Goal: Information Seeking & Learning: Find specific fact

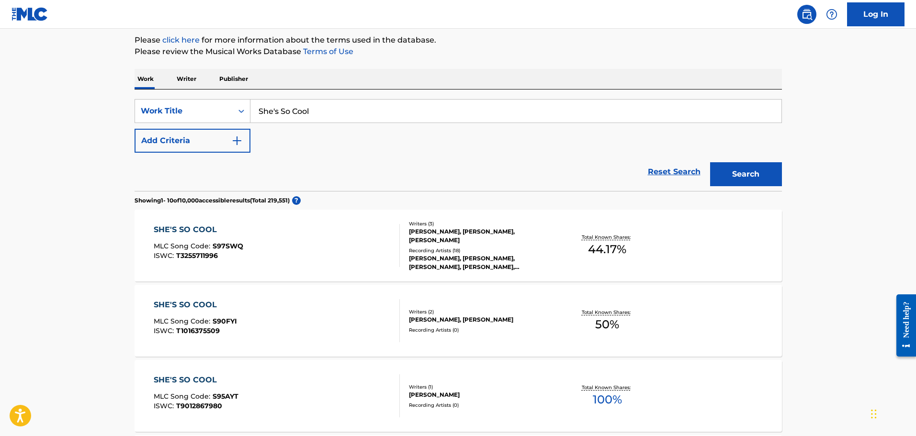
scroll to position [18, 0]
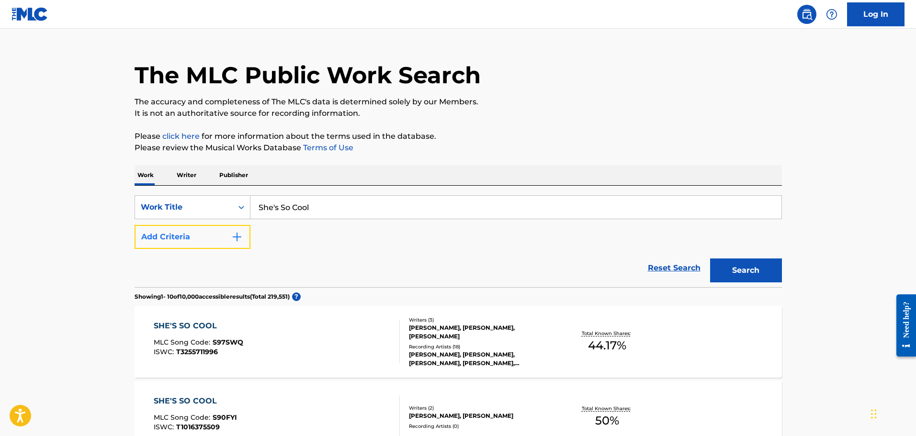
click at [237, 235] on img "Search Form" at bounding box center [236, 236] width 11 height 11
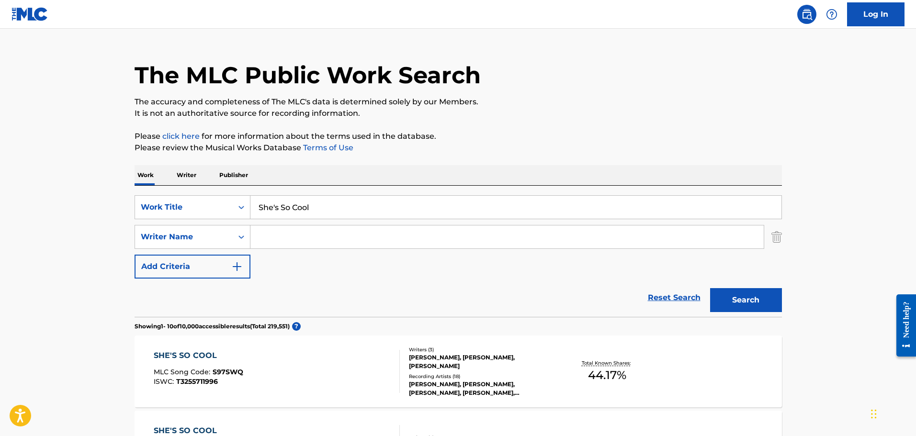
click at [321, 240] on input "Search Form" at bounding box center [508, 237] width 514 height 23
paste input "[PERSON_NAME]"
type input "[PERSON_NAME]"
click at [748, 295] on button "Search" at bounding box center [746, 300] width 72 height 24
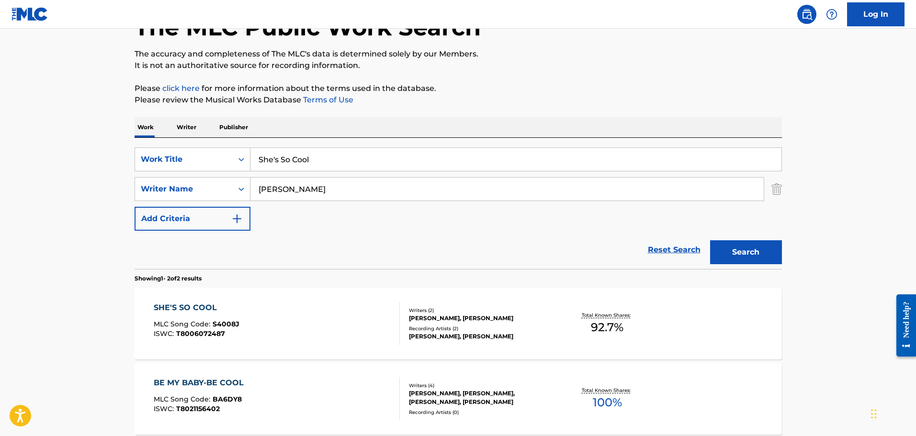
scroll to position [160, 0]
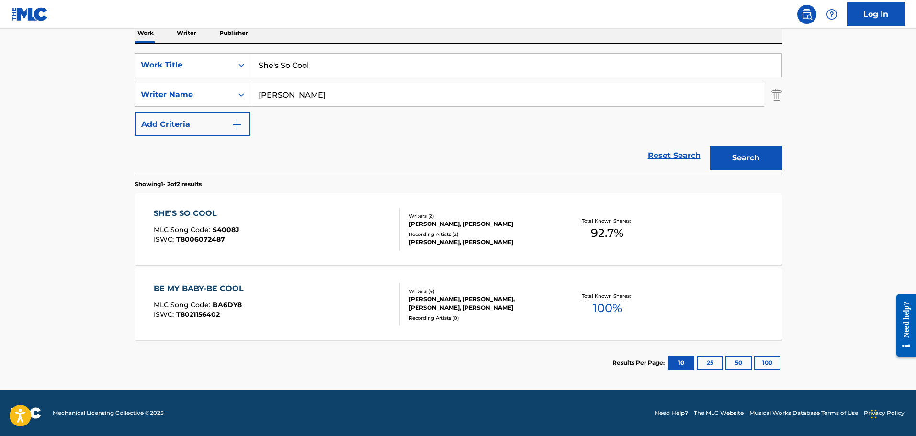
click at [450, 221] on div "[PERSON_NAME], [PERSON_NAME]" at bounding box center [481, 224] width 145 height 9
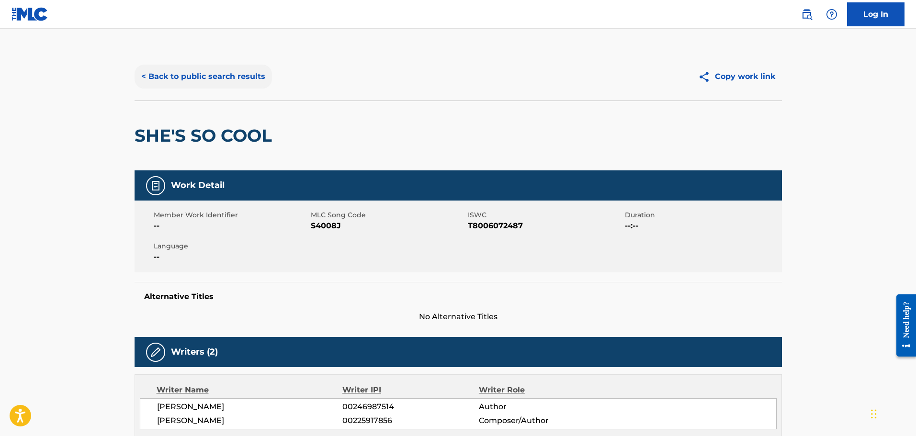
click at [217, 75] on button "< Back to public search results" at bounding box center [203, 77] width 137 height 24
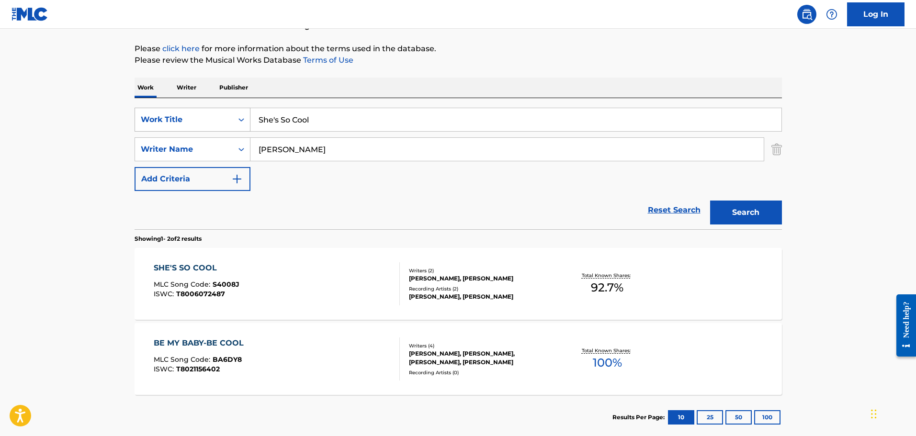
drag, startPoint x: 328, startPoint y: 118, endPoint x: 235, endPoint y: 122, distance: 92.5
click at [235, 122] on div "SearchWithCriteriaf14dcbea-c891-445b-89fe-9e5da648f5b2 Work Title She's So Cool" at bounding box center [459, 120] width 648 height 24
paste input "Easy Foxtrott"
type input "Easy Foxtrott"
drag, startPoint x: 334, startPoint y: 148, endPoint x: 230, endPoint y: 146, distance: 103.5
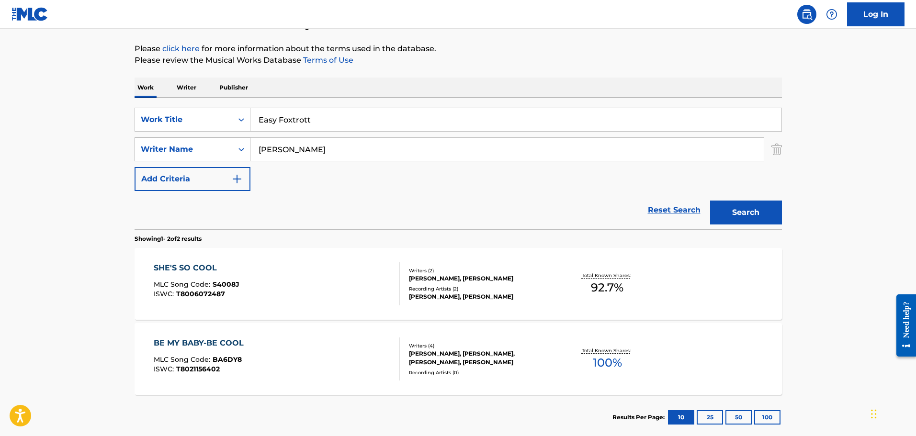
click at [230, 146] on div "SearchWithCriteria599ffa65-cb3a-480b-aee7-3ce8b9eda3a1 Writer Name [PERSON_NAME]" at bounding box center [459, 149] width 648 height 24
paste input "Exlex"
type input "Exlex"
click at [744, 214] on button "Search" at bounding box center [746, 213] width 72 height 24
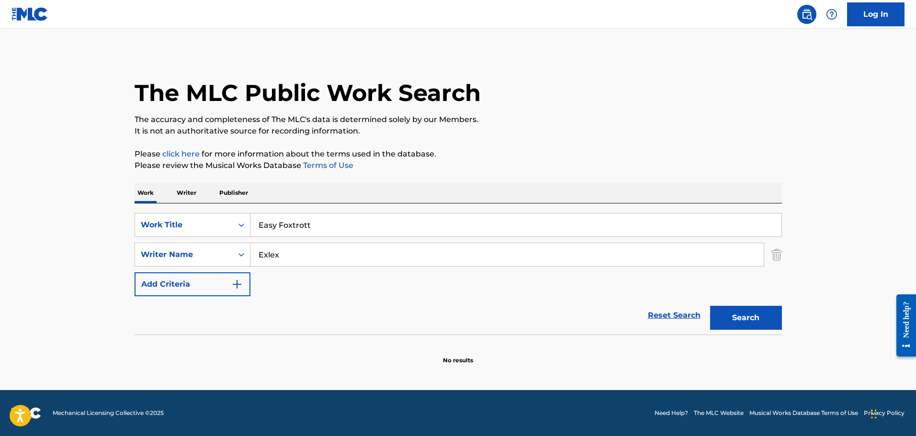
scroll to position [0, 0]
drag, startPoint x: 296, startPoint y: 255, endPoint x: 246, endPoint y: 246, distance: 50.6
click at [246, 246] on div "SearchWithCriteria599ffa65-cb3a-480b-aee7-3ce8b9eda3a1 Writer Name Exlex" at bounding box center [459, 255] width 648 height 24
click at [748, 316] on button "Search" at bounding box center [746, 318] width 72 height 24
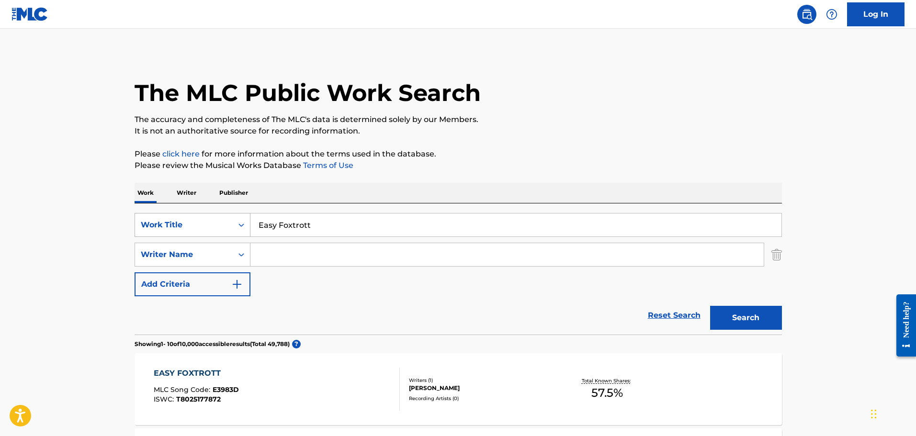
drag, startPoint x: 321, startPoint y: 226, endPoint x: 241, endPoint y: 216, distance: 81.0
click at [241, 216] on div "SearchWithCriteriaf14dcbea-c891-445b-89fe-9e5da648f5b2 Work Title Easy Foxtrott" at bounding box center [459, 225] width 648 height 24
paste input "Sun"
type input "Sun"
click at [298, 257] on input "Search Form" at bounding box center [508, 254] width 514 height 23
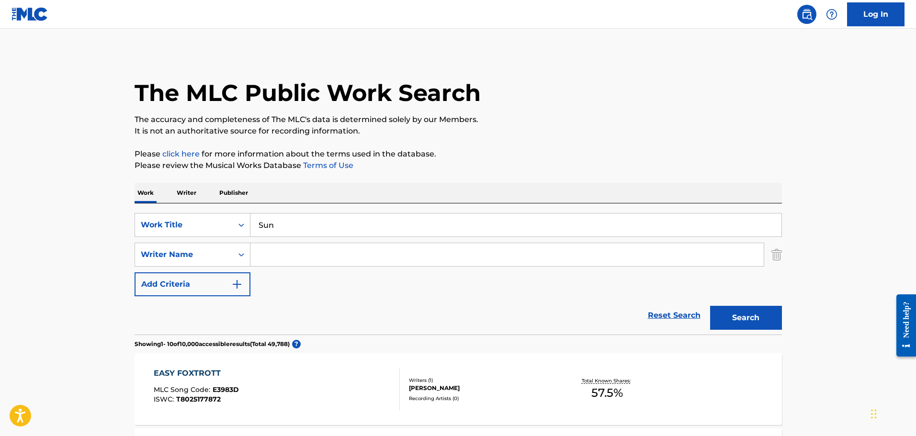
paste input "[PERSON_NAME]"
type input "[PERSON_NAME]"
click at [752, 320] on button "Search" at bounding box center [746, 318] width 72 height 24
click at [442, 373] on div "Writers ( 1 )" at bounding box center [481, 376] width 145 height 7
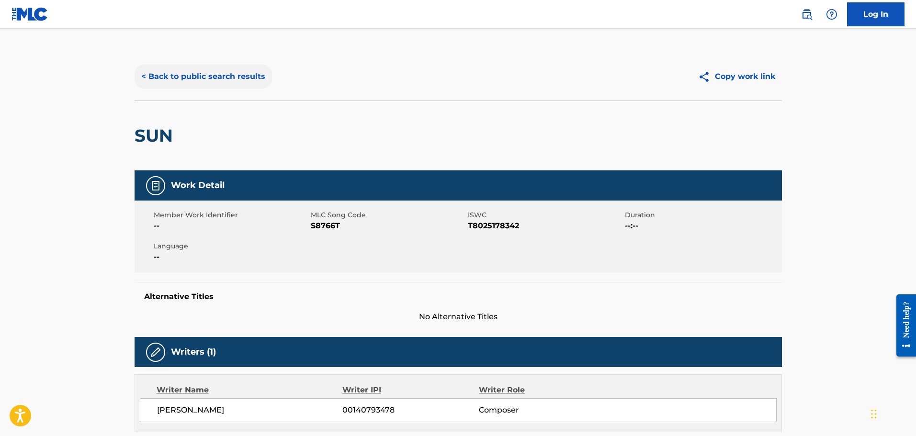
click at [165, 75] on button "< Back to public search results" at bounding box center [203, 77] width 137 height 24
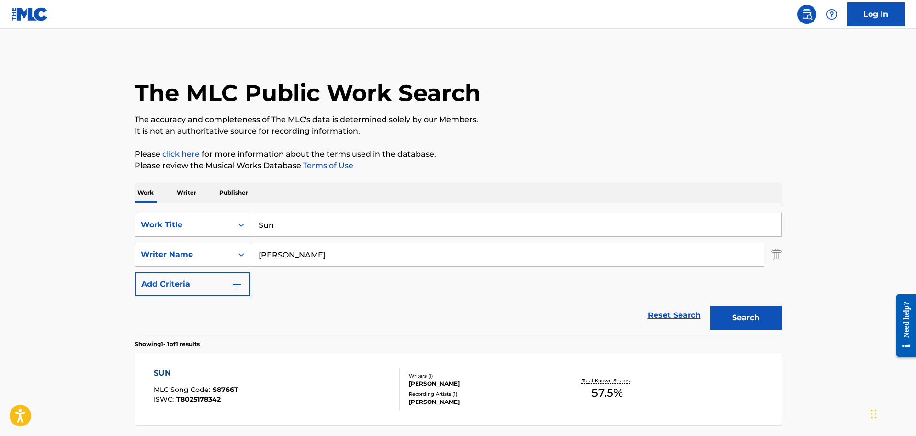
drag, startPoint x: 280, startPoint y: 221, endPoint x: 190, endPoint y: 226, distance: 90.2
click at [190, 226] on div "SearchWithCriteriaf14dcbea-c891-445b-89fe-9e5da648f5b2 Work Title Sun" at bounding box center [459, 225] width 648 height 24
paste input "D'ya Like [PERSON_NAME]'"
type input "D'ya Like [PERSON_NAME]'"
drag, startPoint x: 331, startPoint y: 253, endPoint x: 237, endPoint y: 255, distance: 93.9
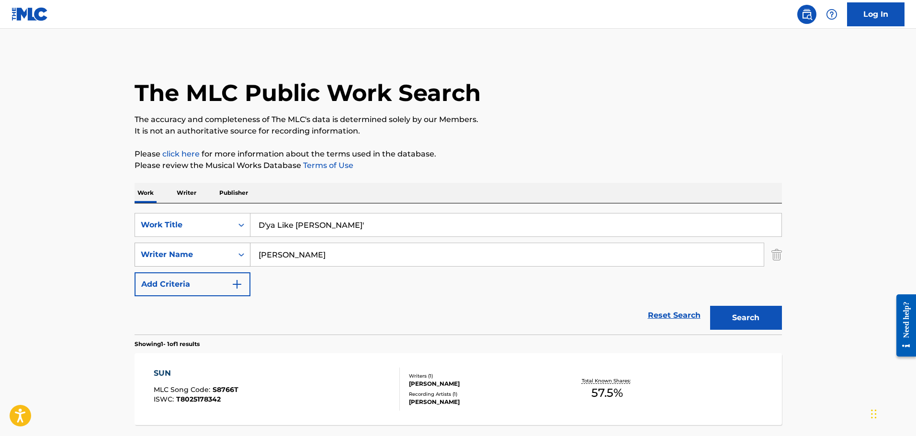
click at [237, 255] on div "SearchWithCriteria599ffa65-cb3a-480b-aee7-3ce8b9eda3a1 Writer Name [PERSON_NAME]" at bounding box center [459, 255] width 648 height 24
paste input "[PERSON_NAME]"
type input "[PERSON_NAME]"
click at [739, 316] on button "Search" at bounding box center [746, 318] width 72 height 24
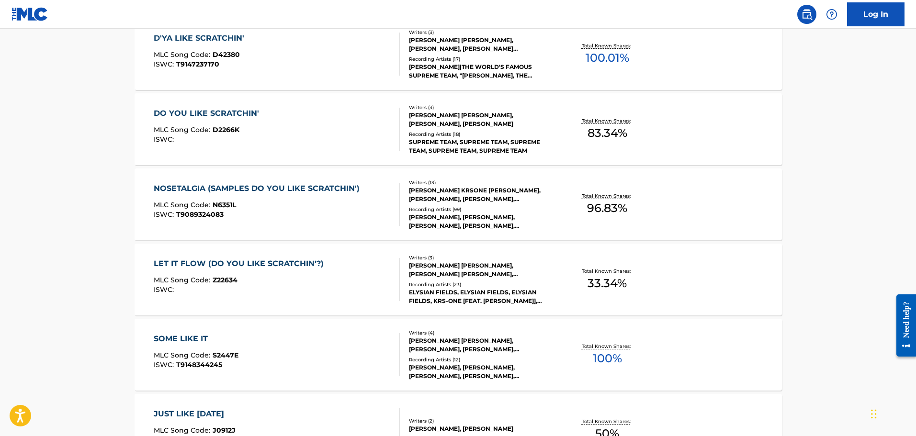
scroll to position [96, 0]
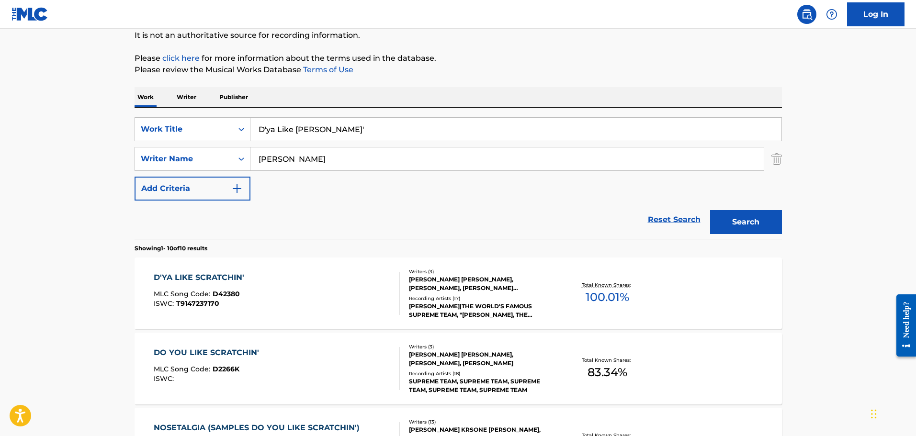
click at [474, 278] on div "[PERSON_NAME] [PERSON_NAME], [PERSON_NAME], [PERSON_NAME] [PERSON_NAME]" at bounding box center [481, 283] width 145 height 17
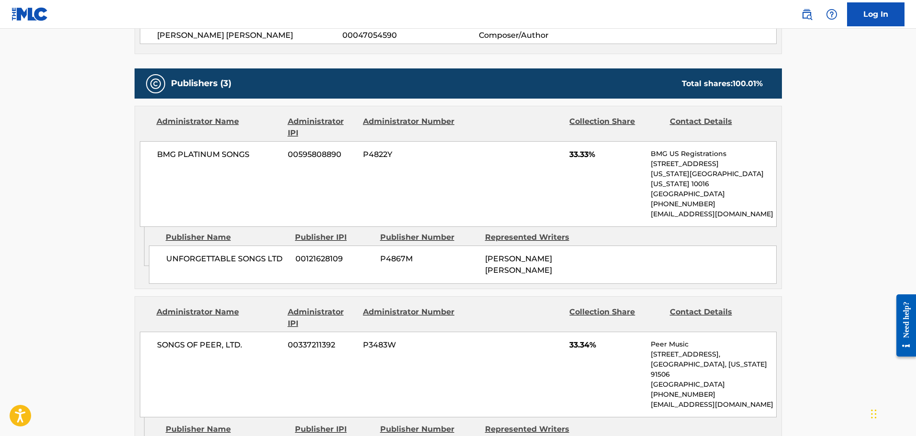
scroll to position [575, 0]
